Goal: Task Accomplishment & Management: Use online tool/utility

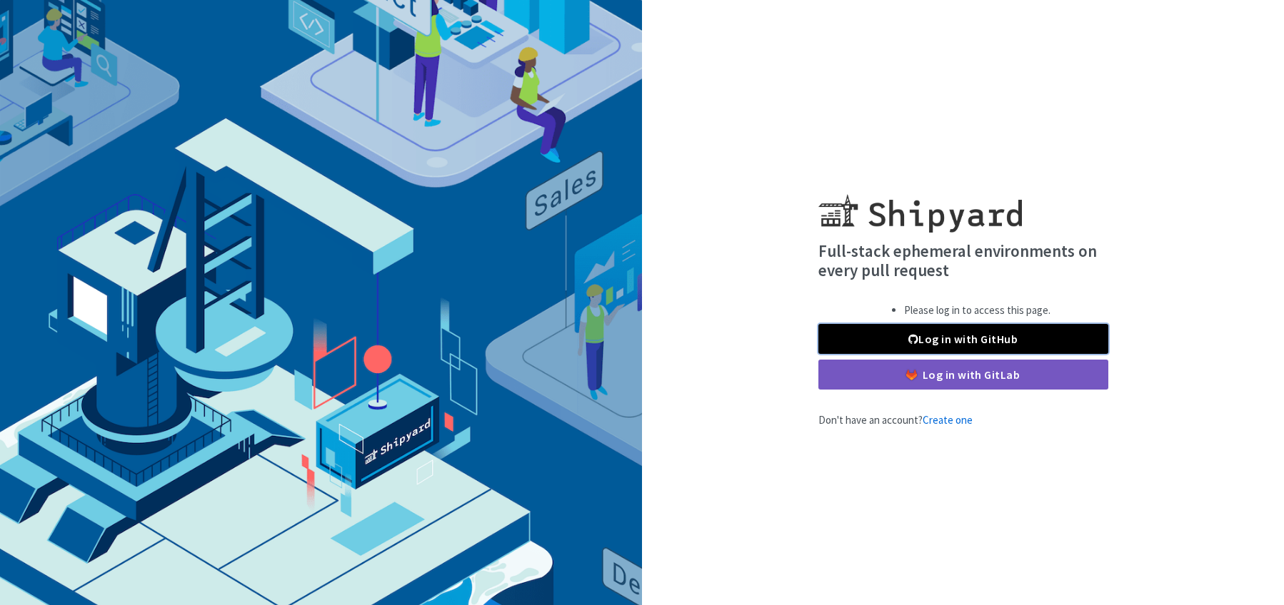
click at [962, 339] on link "Log in with GitHub" at bounding box center [963, 339] width 290 height 30
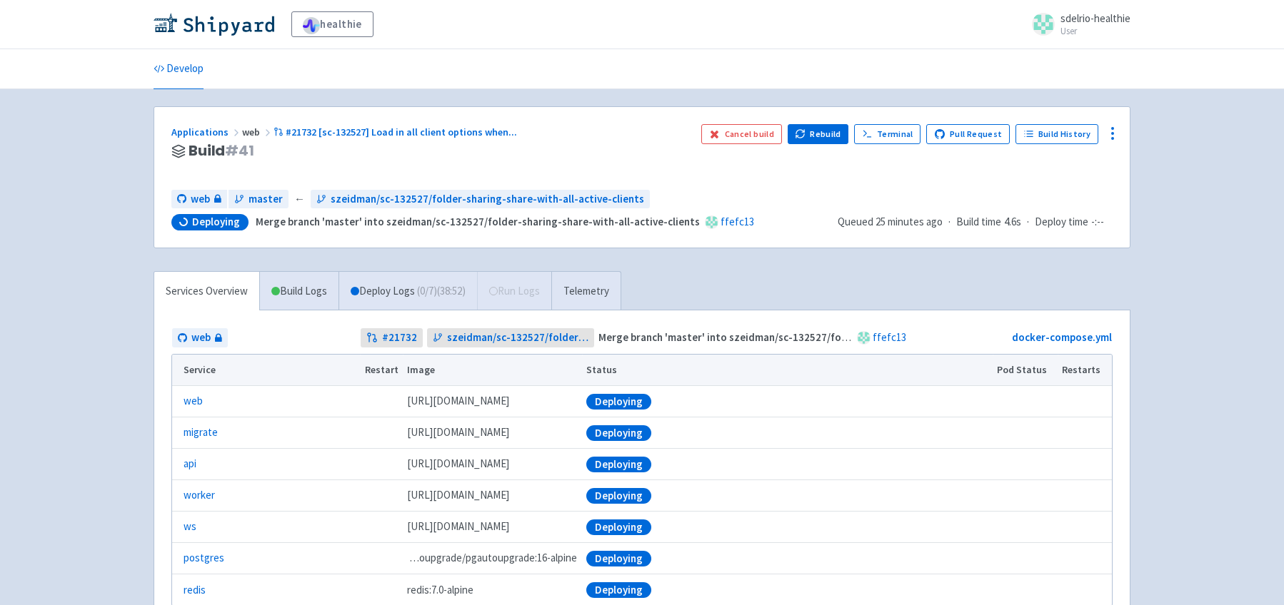
drag, startPoint x: 101, startPoint y: 533, endPoint x: 196, endPoint y: 525, distance: 96.0
click at [101, 532] on div "healthie sdelrio-healthie User Profile Sign out Develop" at bounding box center [642, 338] width 1284 height 676
click at [1225, 398] on div "healthie sdelrio-healthie User Profile Sign out Develop" at bounding box center [642, 338] width 1284 height 676
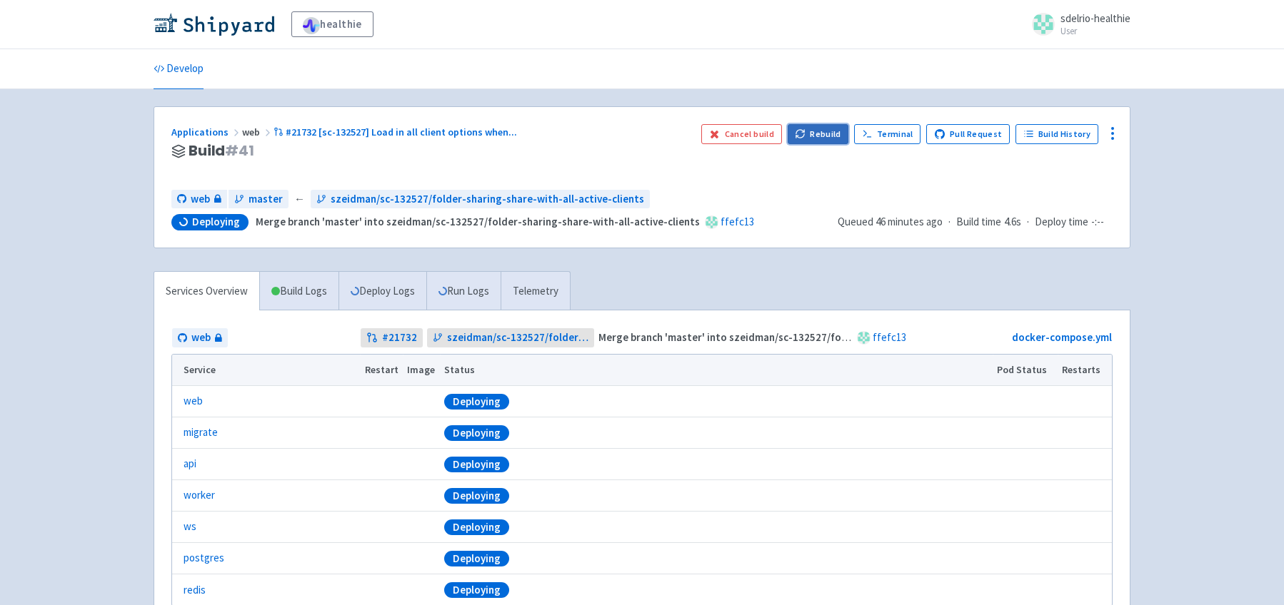
click at [827, 135] on button "Rebuild" at bounding box center [818, 134] width 61 height 20
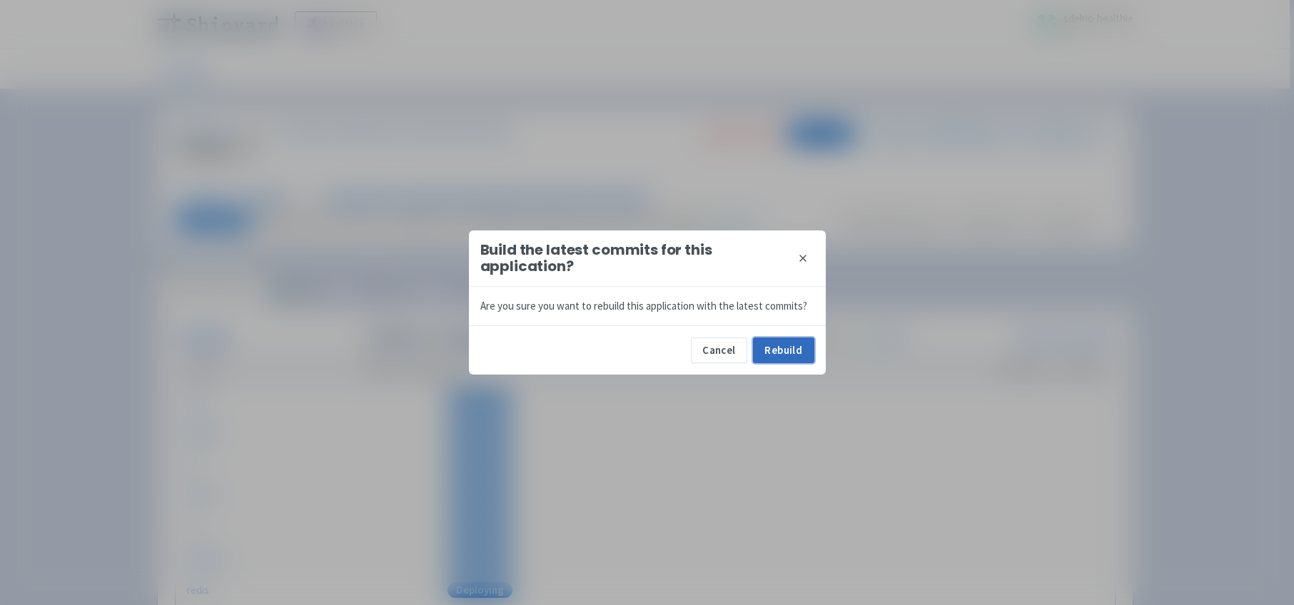
click at [795, 356] on button "Rebuild" at bounding box center [783, 351] width 61 height 26
